Goal: Information Seeking & Learning: Learn about a topic

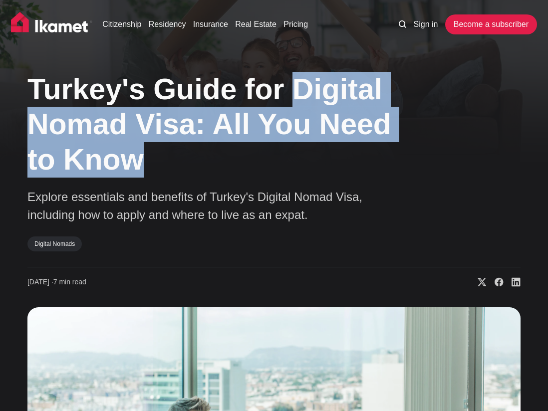
drag, startPoint x: 275, startPoint y: 79, endPoint x: 310, endPoint y: 168, distance: 95.1
click at [311, 168] on h1 "Turkey's Guide for Digital Nomad Visa: All You Need to Know" at bounding box center [226, 125] width 399 height 106
click at [310, 167] on h1 "Turkey's Guide for Digital Nomad Visa: All You Need to Know" at bounding box center [226, 125] width 399 height 106
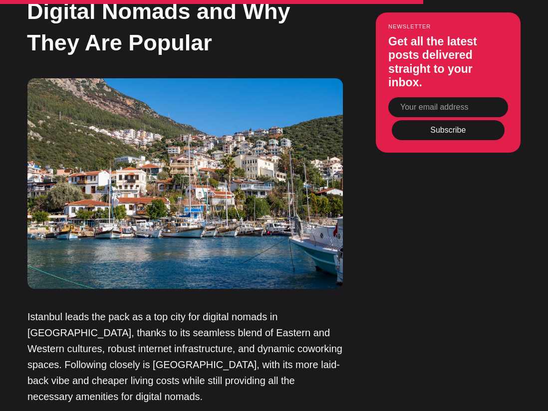
scroll to position [6036, 0]
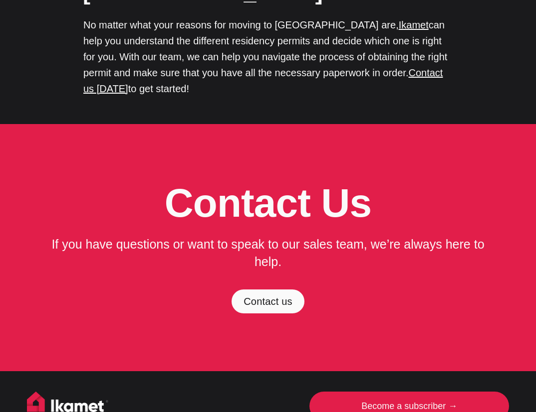
scroll to position [3504, 0]
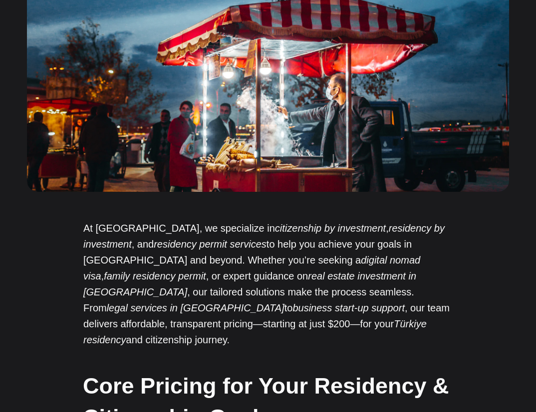
scroll to position [284, 0]
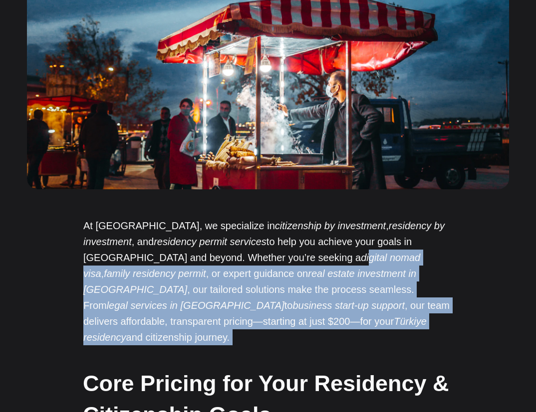
drag, startPoint x: 207, startPoint y: 253, endPoint x: 285, endPoint y: 339, distance: 116.2
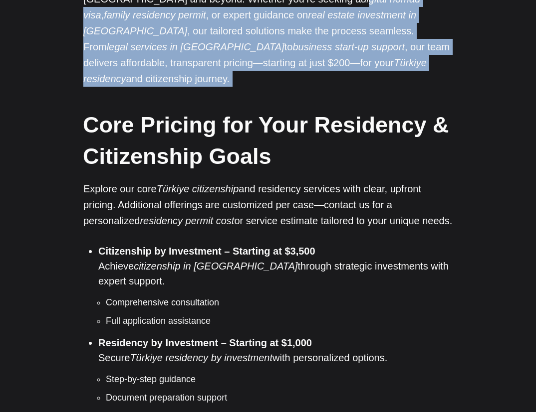
scroll to position [572, 0]
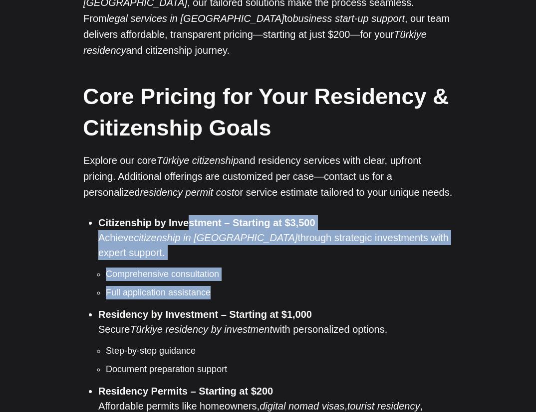
drag, startPoint x: 186, startPoint y: 210, endPoint x: 366, endPoint y: 262, distance: 187.4
click at [366, 262] on li "Citizenship by Investment – Starting at $3,500 Achieve citizenship in Türkiye t…" at bounding box center [275, 257] width 354 height 84
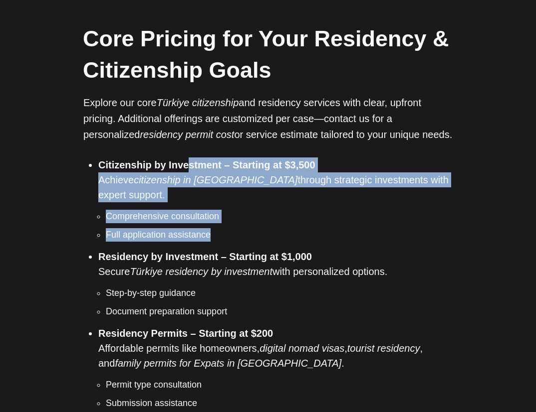
scroll to position [630, 0]
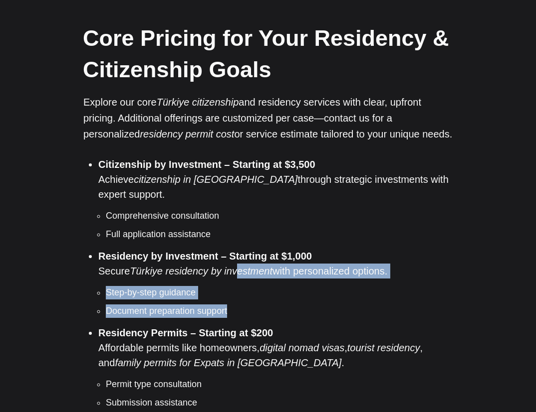
drag, startPoint x: 236, startPoint y: 242, endPoint x: 293, endPoint y: 289, distance: 74.4
click at [293, 289] on ul "Citizenship by Investment – Starting at $3,500 Achieve citizenship in Türkiye t…" at bounding box center [272, 400] width 362 height 486
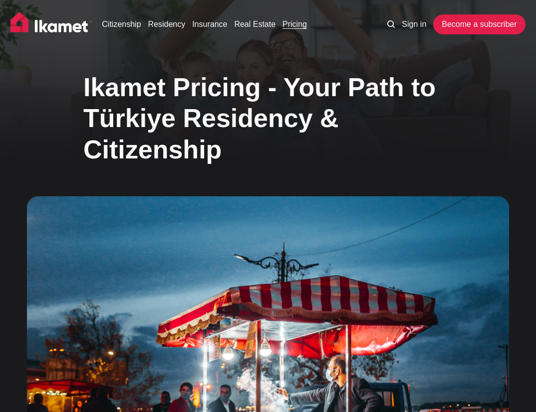
scroll to position [2, 0]
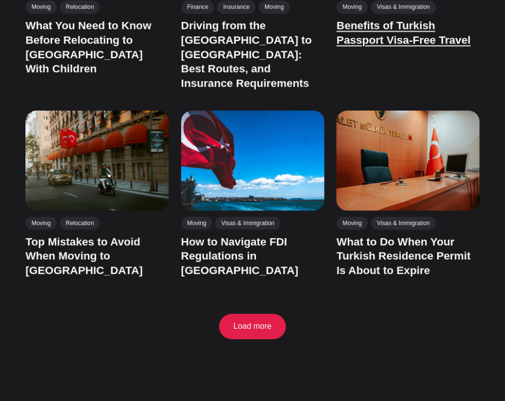
scroll to position [583, 0]
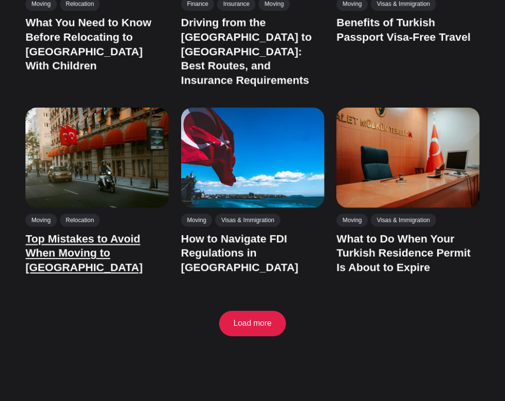
click at [116, 232] on link "Top Mistakes to Avoid When Moving to [GEOGRAPHIC_DATA]" at bounding box center [83, 252] width 117 height 41
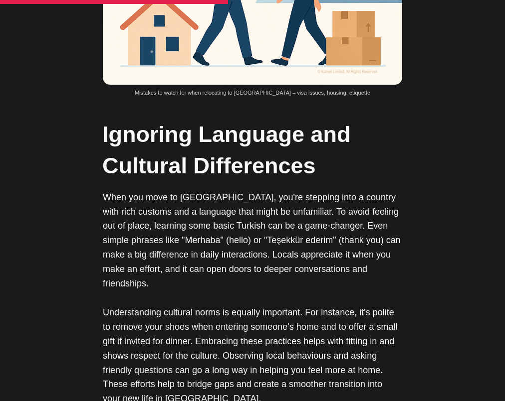
scroll to position [1864, 0]
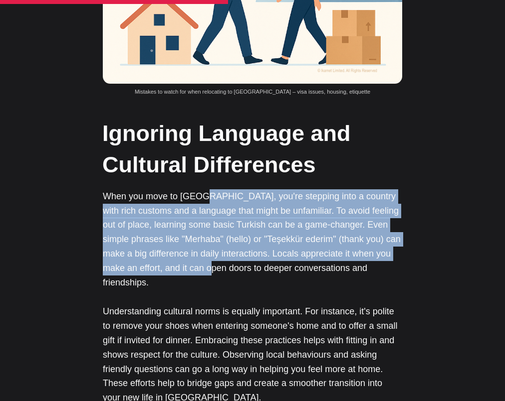
drag, startPoint x: 202, startPoint y: 157, endPoint x: 234, endPoint y: 233, distance: 82.7
click at [234, 233] on p "When you move to [GEOGRAPHIC_DATA], you're stepping into a country with rich cu…" at bounding box center [252, 240] width 299 height 101
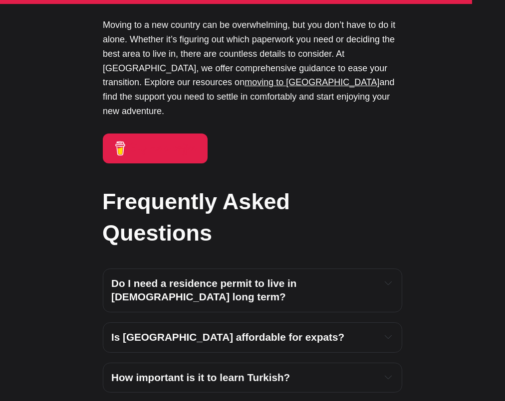
scroll to position [3492, 0]
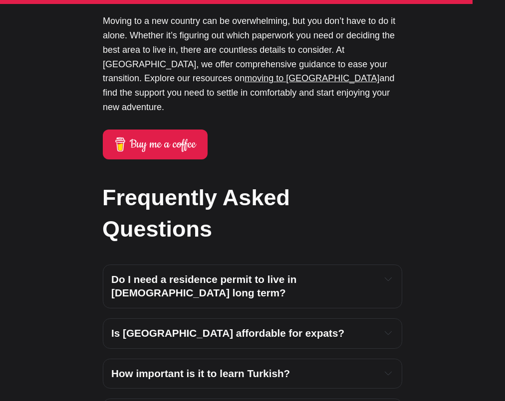
click at [299, 274] on strong "Do I need a residence permit to live in [DEMOGRAPHIC_DATA] long term?" at bounding box center [205, 286] width 188 height 25
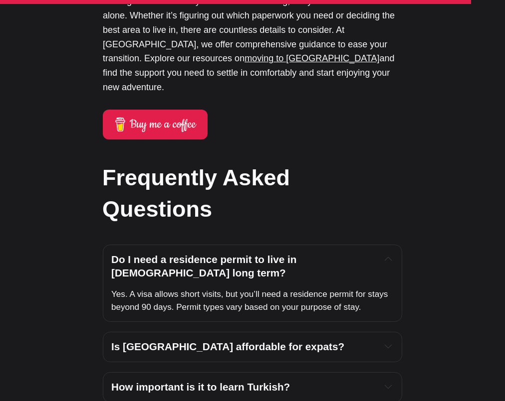
scroll to position [3513, 0]
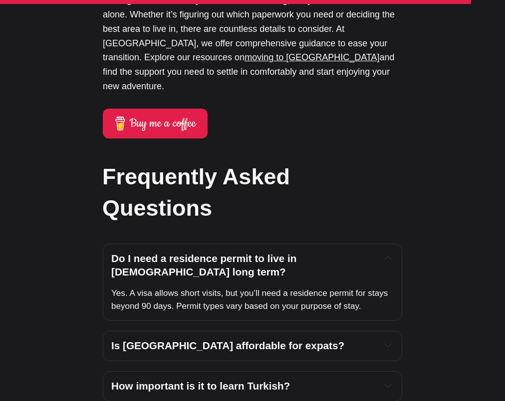
click at [337, 331] on div "Is [GEOGRAPHIC_DATA] affordable for expats? Yes. A visa allows short visits, bu…" at bounding box center [252, 346] width 299 height 30
click at [369, 340] on h4 "Is [GEOGRAPHIC_DATA] affordable for expats?" at bounding box center [242, 346] width 262 height 13
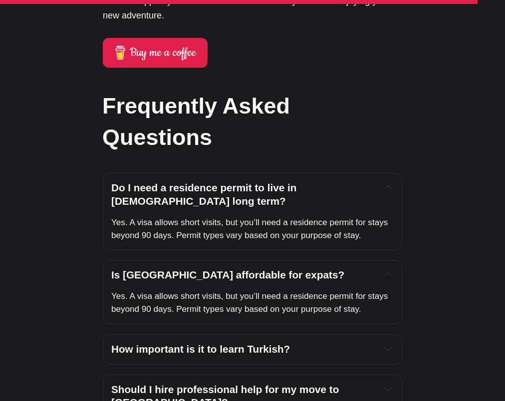
scroll to position [3598, 0]
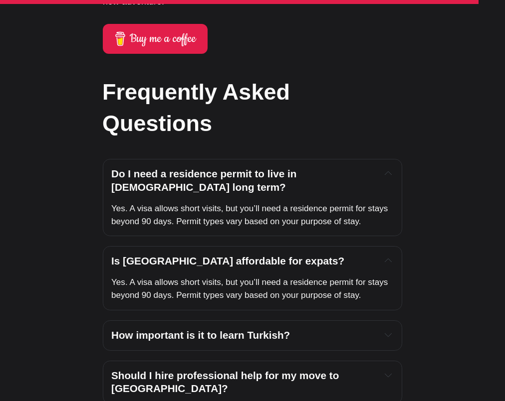
click at [265, 329] on h4 "How important is it to learn Turkish?" at bounding box center [242, 335] width 262 height 13
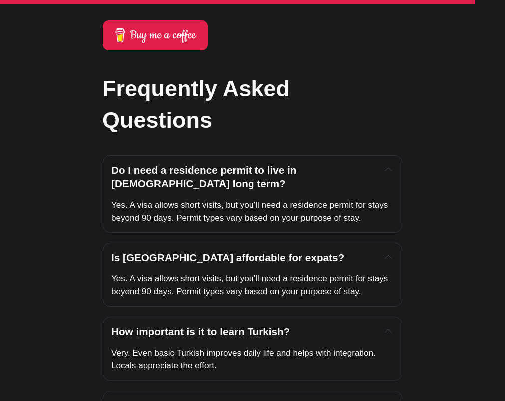
scroll to position [3602, 0]
